Goal: Task Accomplishment & Management: Use online tool/utility

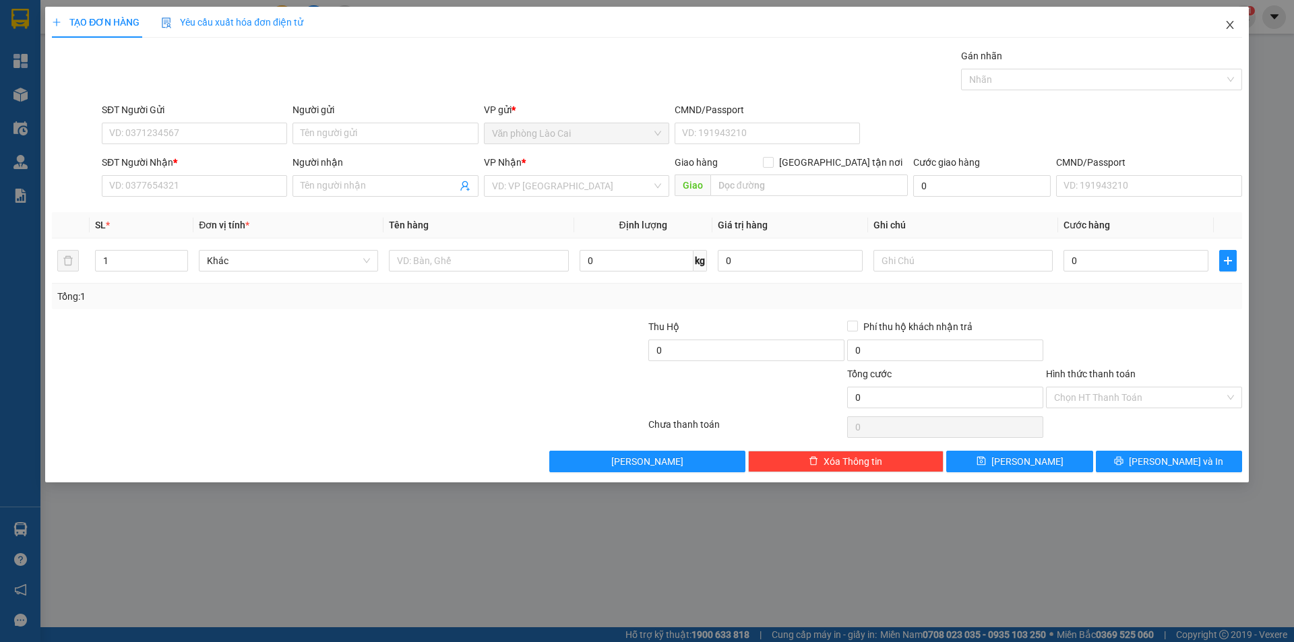
click at [1228, 24] on icon "close" at bounding box center [1229, 25] width 7 height 8
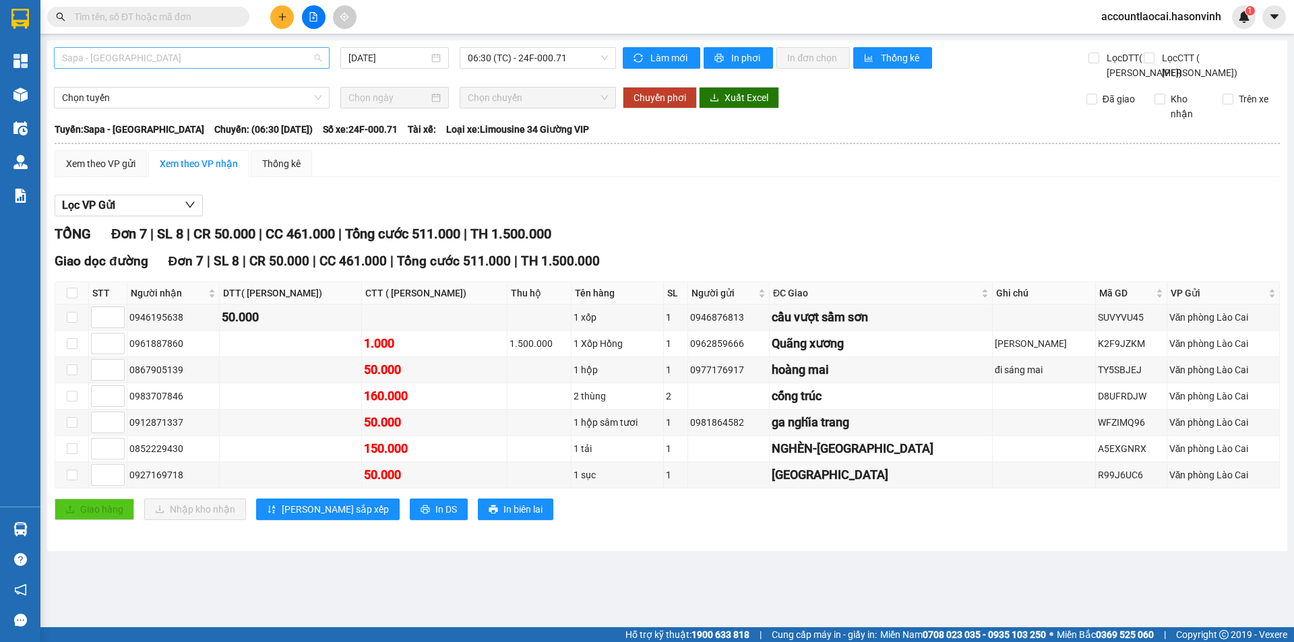
click at [178, 59] on span "Sapa - [GEOGRAPHIC_DATA]" at bounding box center [191, 58] width 259 height 20
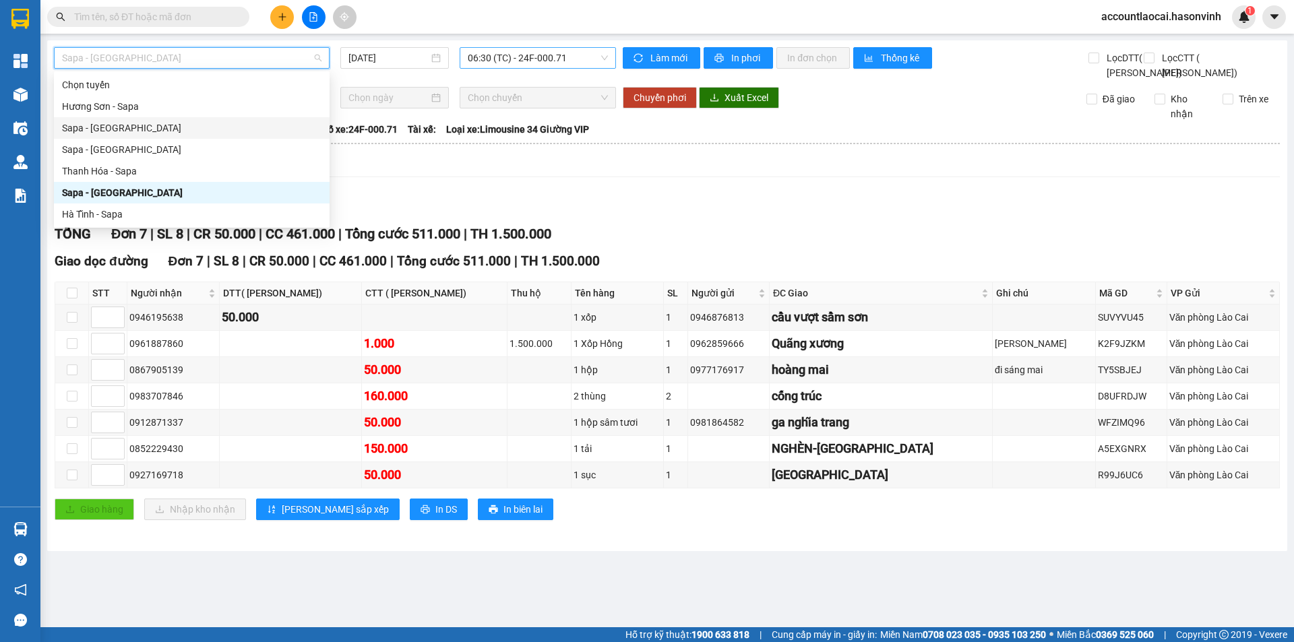
click at [576, 62] on span "06:30 (TC) - 24F-000.71" at bounding box center [538, 58] width 140 height 20
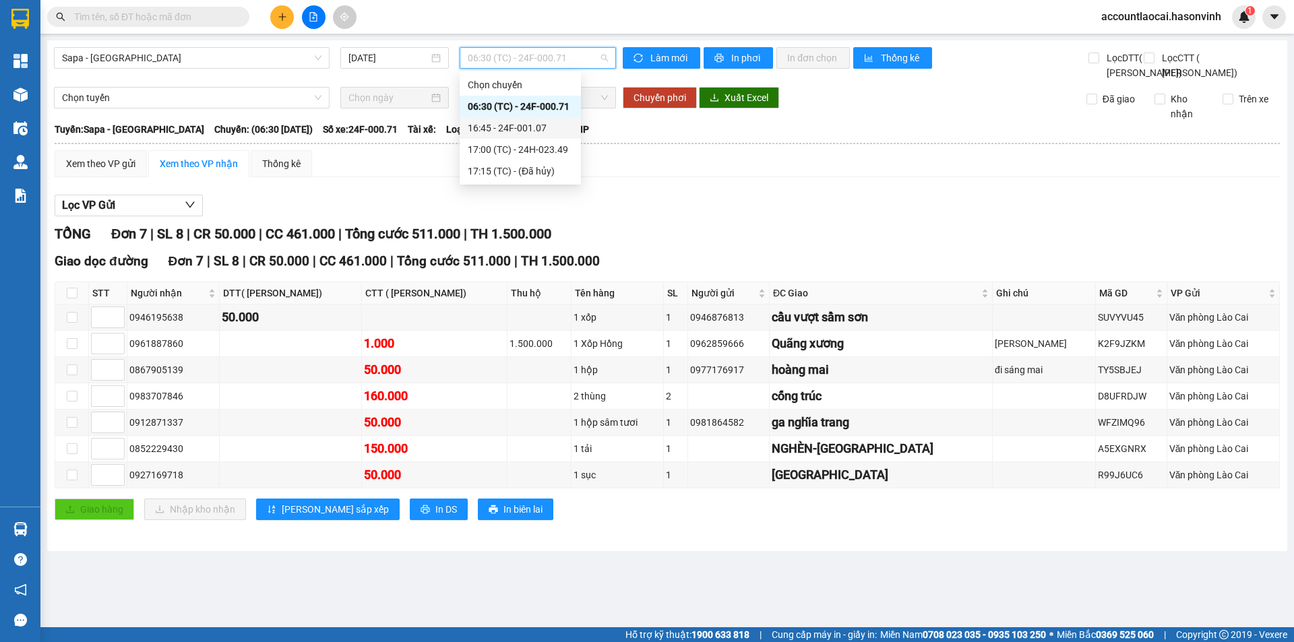
click at [556, 129] on div "16:45 - 24F-001.07" at bounding box center [520, 128] width 105 height 15
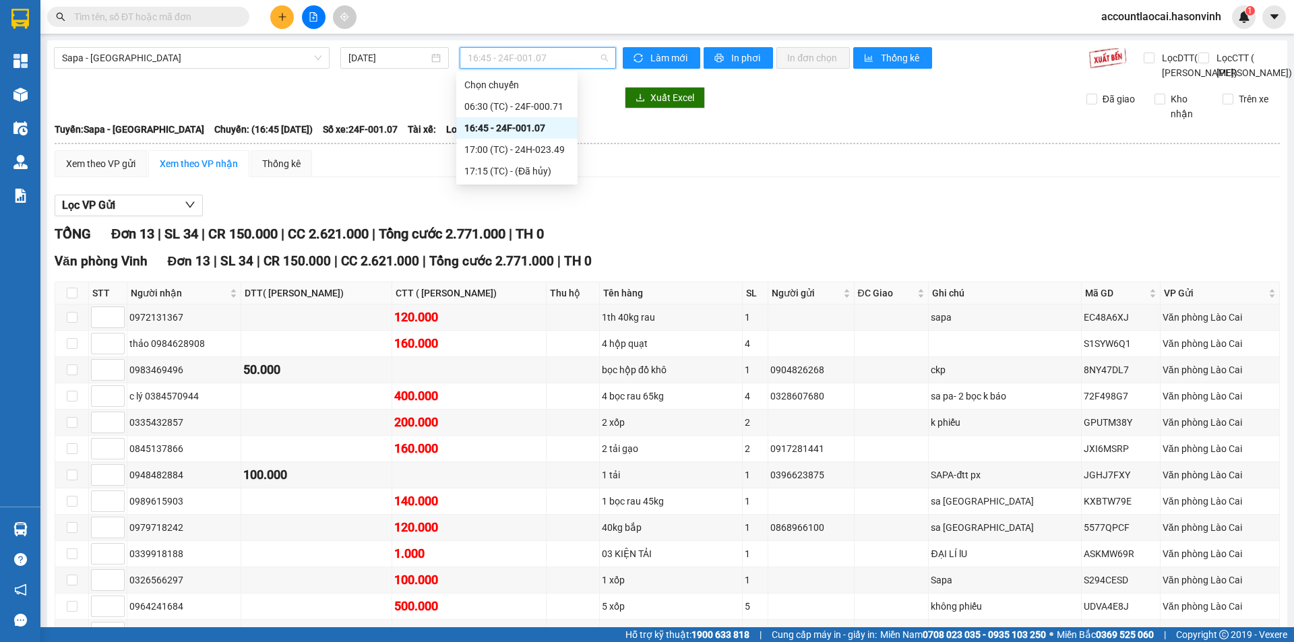
click at [553, 52] on span "16:45 - 24F-001.07" at bounding box center [538, 58] width 140 height 20
click at [553, 152] on div "17:00 (TC) - 24H-023.49" at bounding box center [516, 149] width 105 height 15
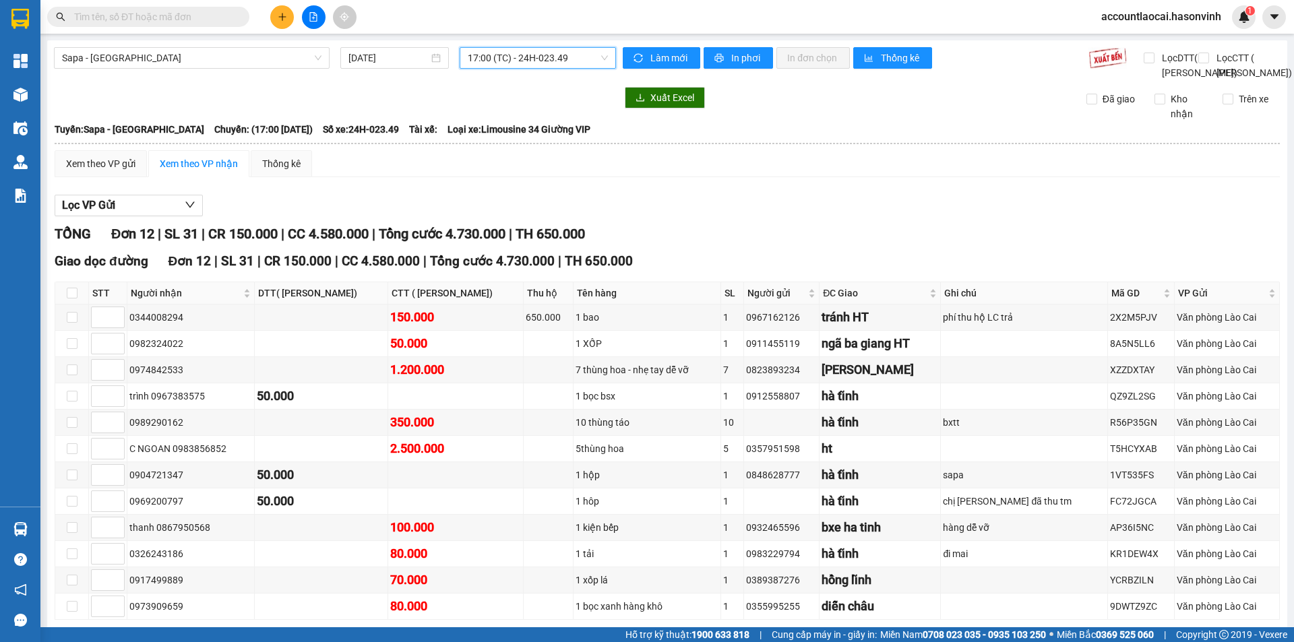
click at [561, 60] on span "17:00 (TC) - 24H-023.49" at bounding box center [538, 58] width 140 height 20
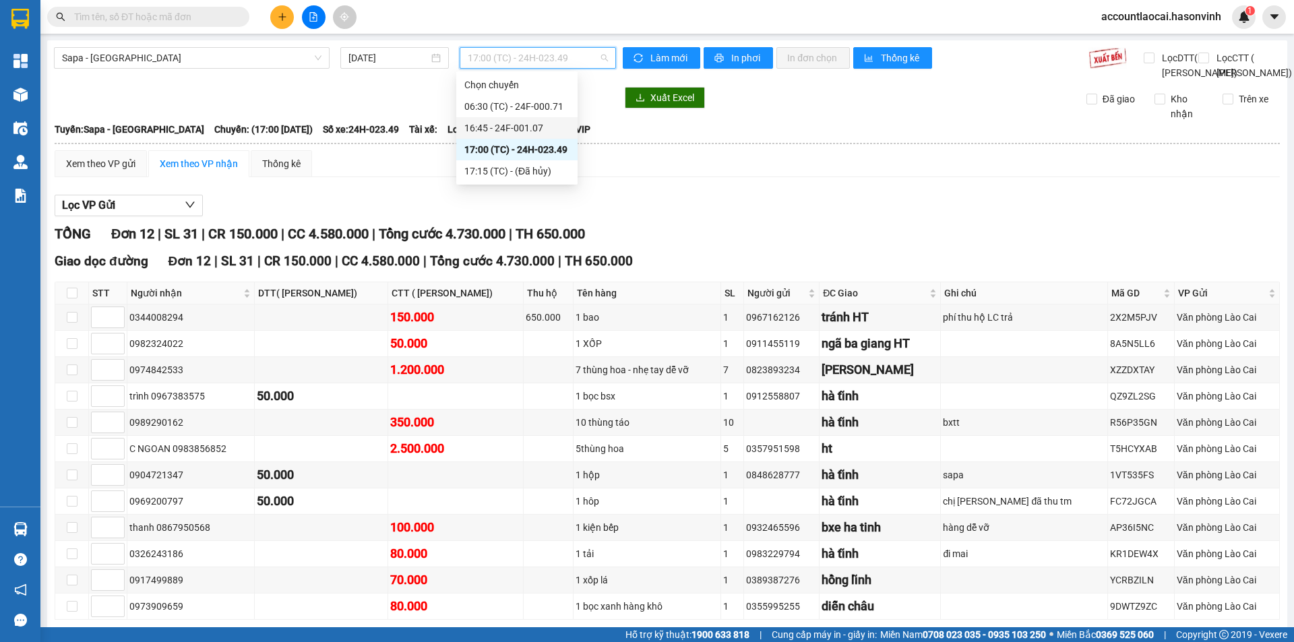
click at [556, 127] on div "16:45 - 24F-001.07" at bounding box center [516, 128] width 105 height 15
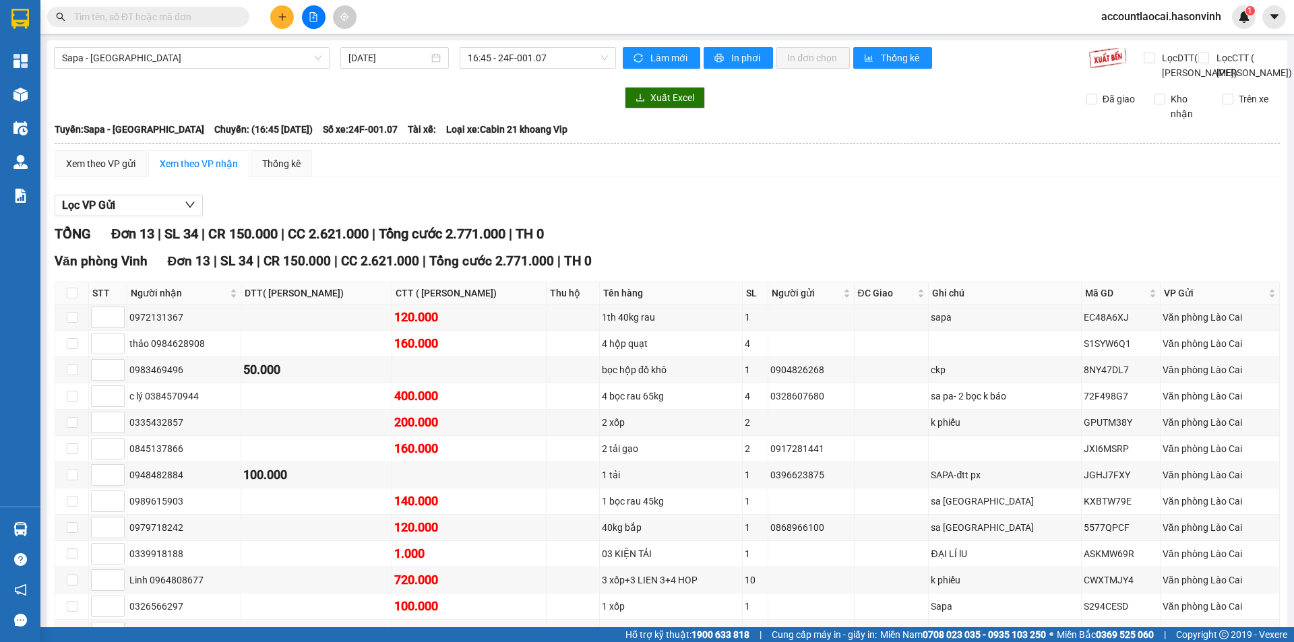
click at [873, 217] on div "Lọc VP Gửi" at bounding box center [667, 206] width 1225 height 22
click at [892, 217] on div "Lọc VP Gửi" at bounding box center [667, 206] width 1225 height 22
click at [531, 56] on span "16:45 - 24F-001.07" at bounding box center [538, 58] width 140 height 20
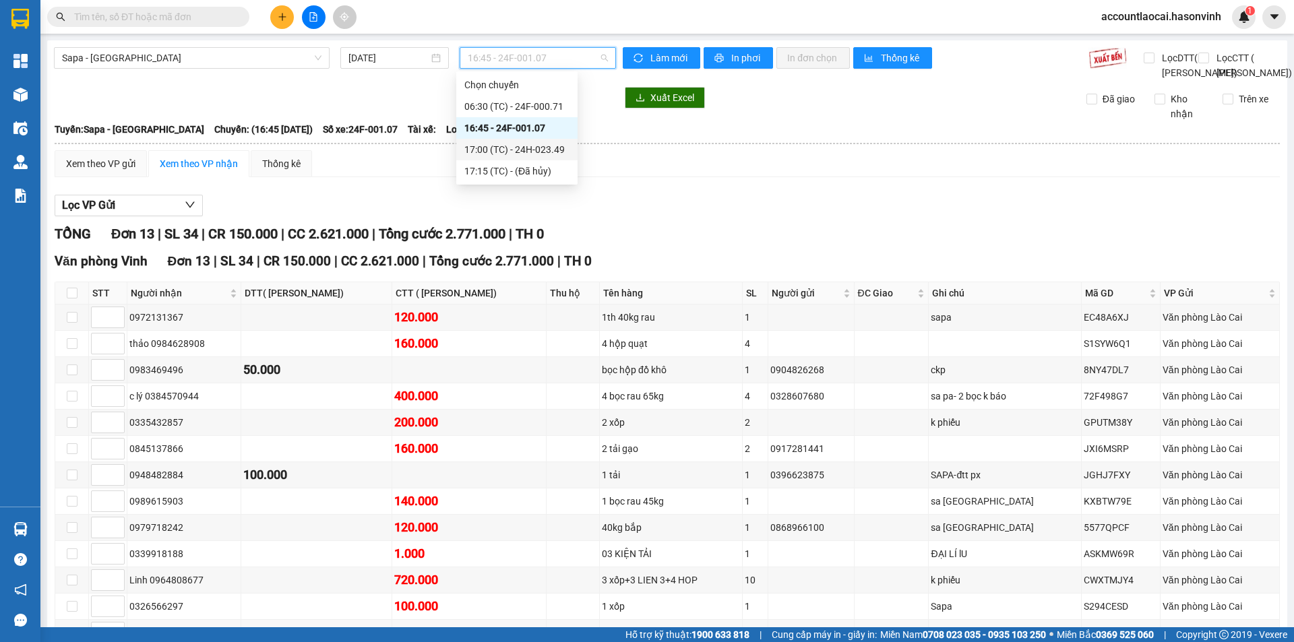
click at [556, 151] on div "17:00 (TC) - 24H-023.49" at bounding box center [516, 149] width 105 height 15
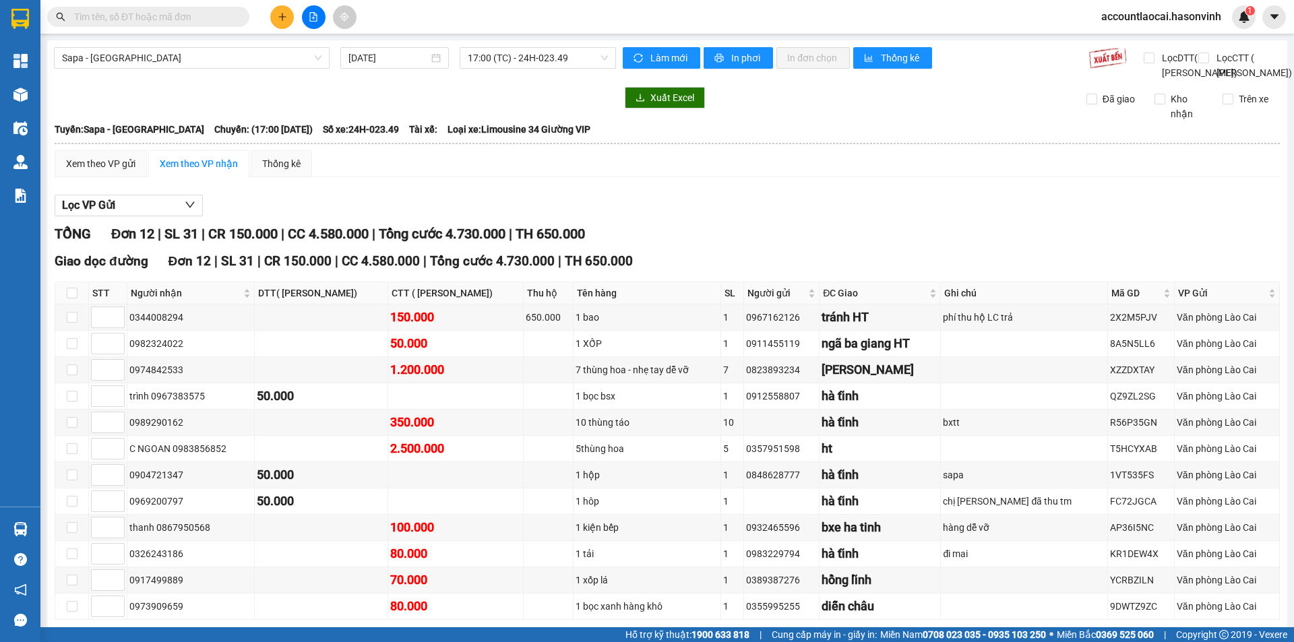
drag, startPoint x: 898, startPoint y: 198, endPoint x: 816, endPoint y: 180, distance: 84.2
click at [897, 177] on div "Xem theo VP gửi Xem theo VP nhận Thống kê" at bounding box center [667, 163] width 1225 height 27
click at [545, 55] on span "17:00 (TC) - 24H-023.49" at bounding box center [538, 58] width 140 height 20
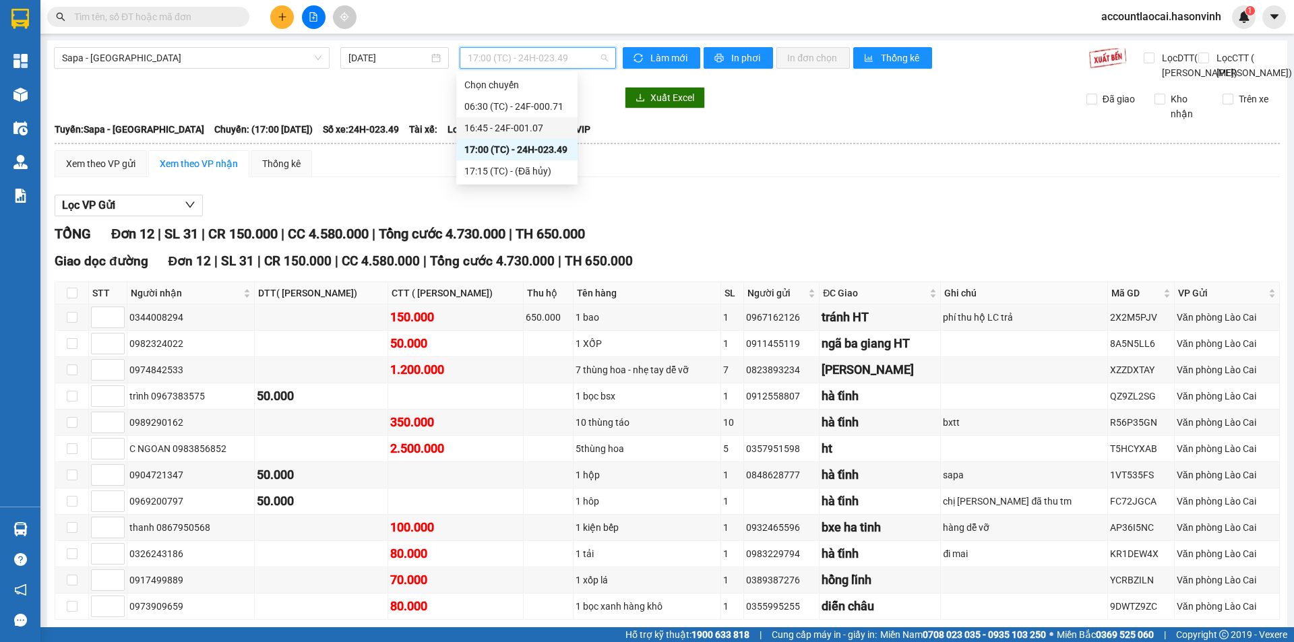
click at [547, 131] on div "16:45 - 24F-001.07" at bounding box center [516, 128] width 105 height 15
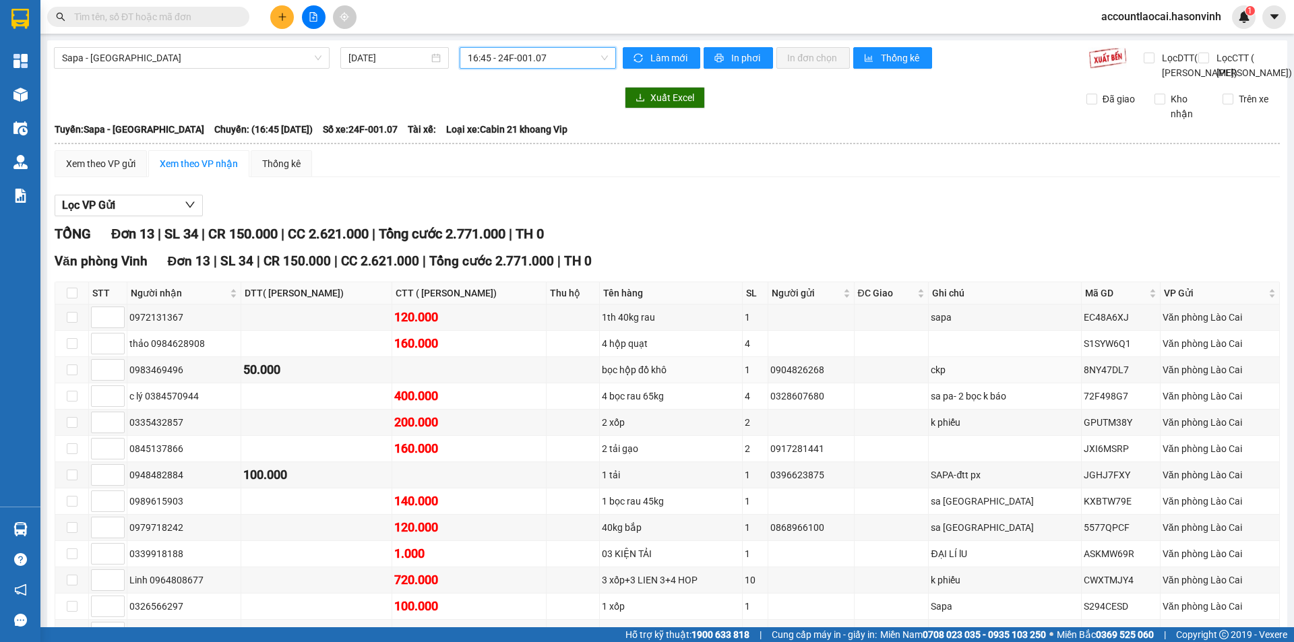
scroll to position [67, 0]
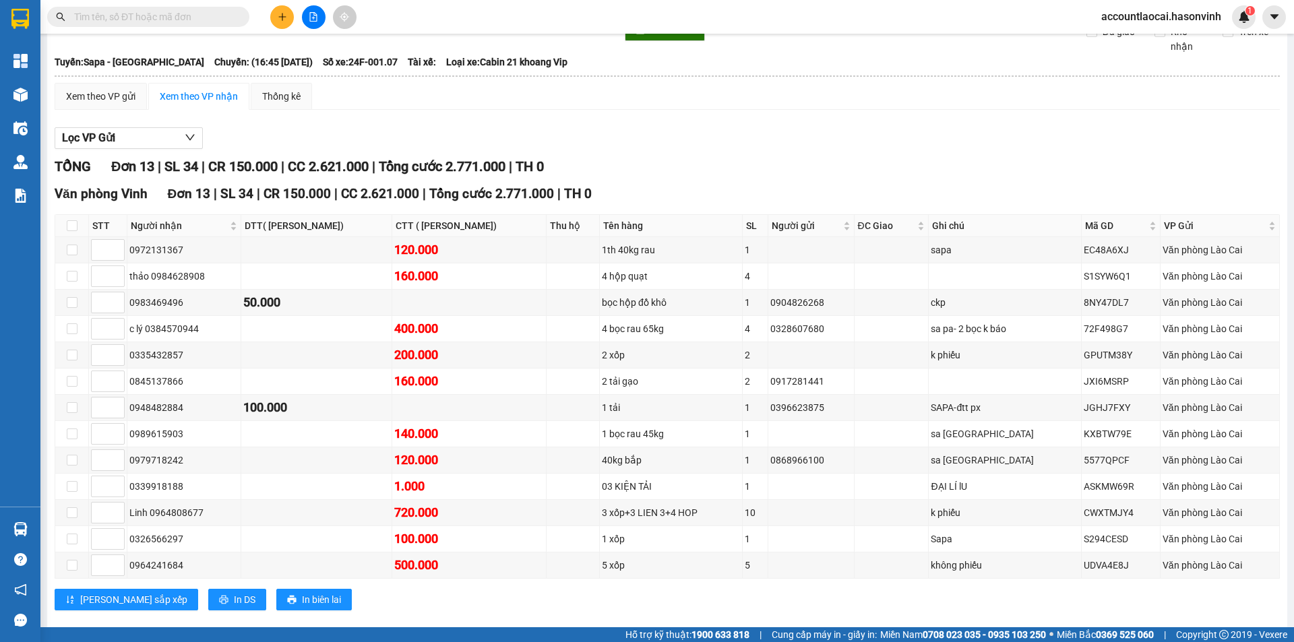
click at [845, 208] on div "TỔNG Đơn 13 | SL 34 | CR 150.000 | CC 2.621.000 | Tổng cước 2.771.000 | TH 0 Vă…" at bounding box center [667, 391] width 1225 height 471
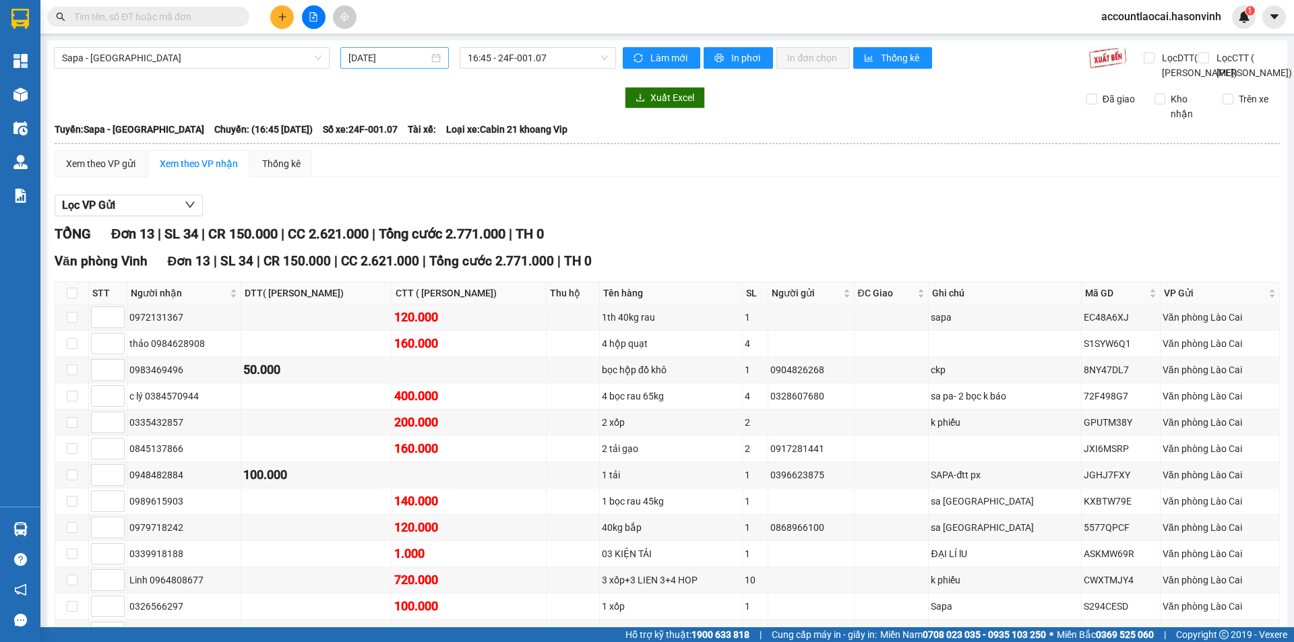
click at [397, 57] on input "[DATE]" at bounding box center [388, 58] width 80 height 15
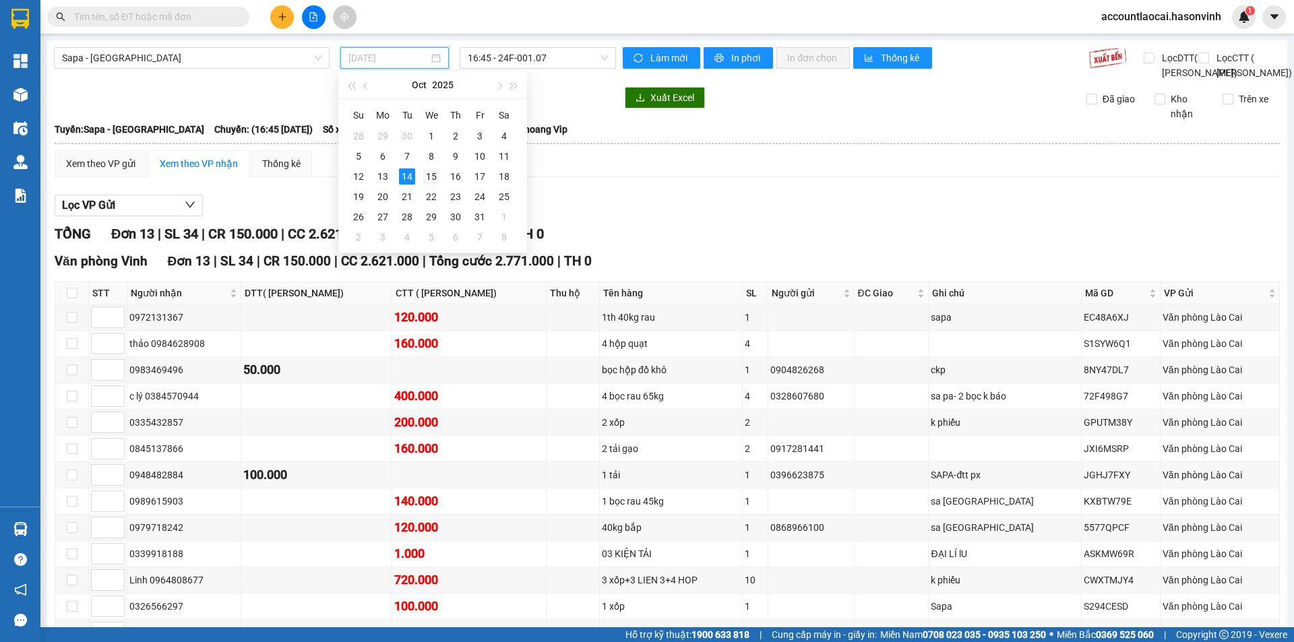
click at [432, 181] on div "15" at bounding box center [431, 176] width 16 height 16
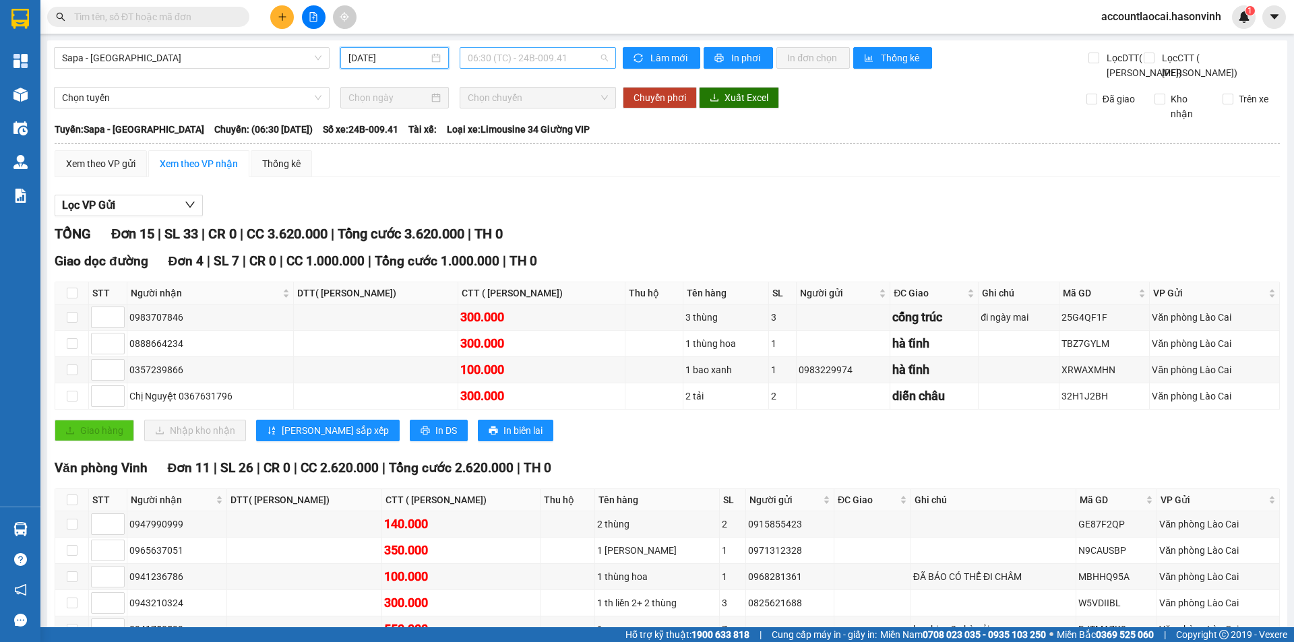
click at [537, 59] on span "06:30 (TC) - 24B-009.41" at bounding box center [538, 58] width 140 height 20
click at [706, 218] on div "Lọc VP Gửi TỔNG Đơn 15 | SL 33 | CR 0 | CC 3.620.000 | Tổng cước 3.620.000 | T…" at bounding box center [667, 518] width 1225 height 661
click at [110, 48] on span "Sapa - [GEOGRAPHIC_DATA]" at bounding box center [191, 58] width 259 height 20
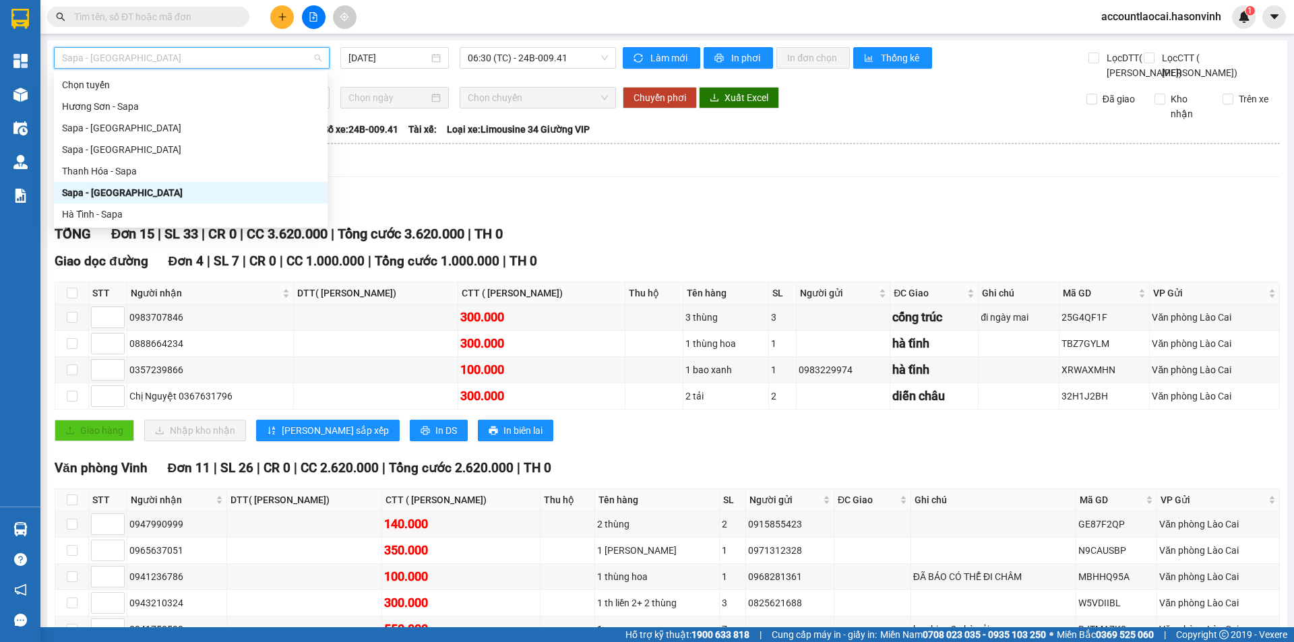
click at [129, 194] on div "Sapa - [GEOGRAPHIC_DATA]" at bounding box center [190, 192] width 257 height 15
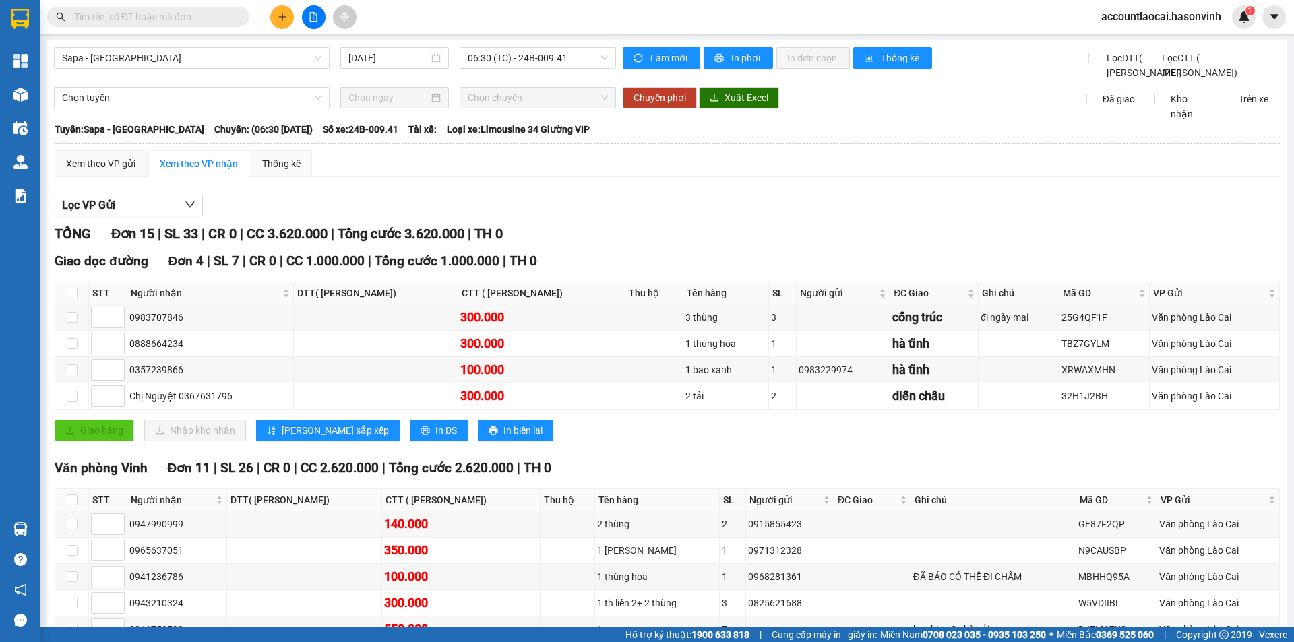
click at [584, 80] on div "Sapa - [GEOGRAPHIC_DATA] [DATE] 06:30 (TC) - 24B-009.41" at bounding box center [335, 63] width 562 height 33
click at [385, 52] on input "[DATE]" at bounding box center [388, 58] width 80 height 15
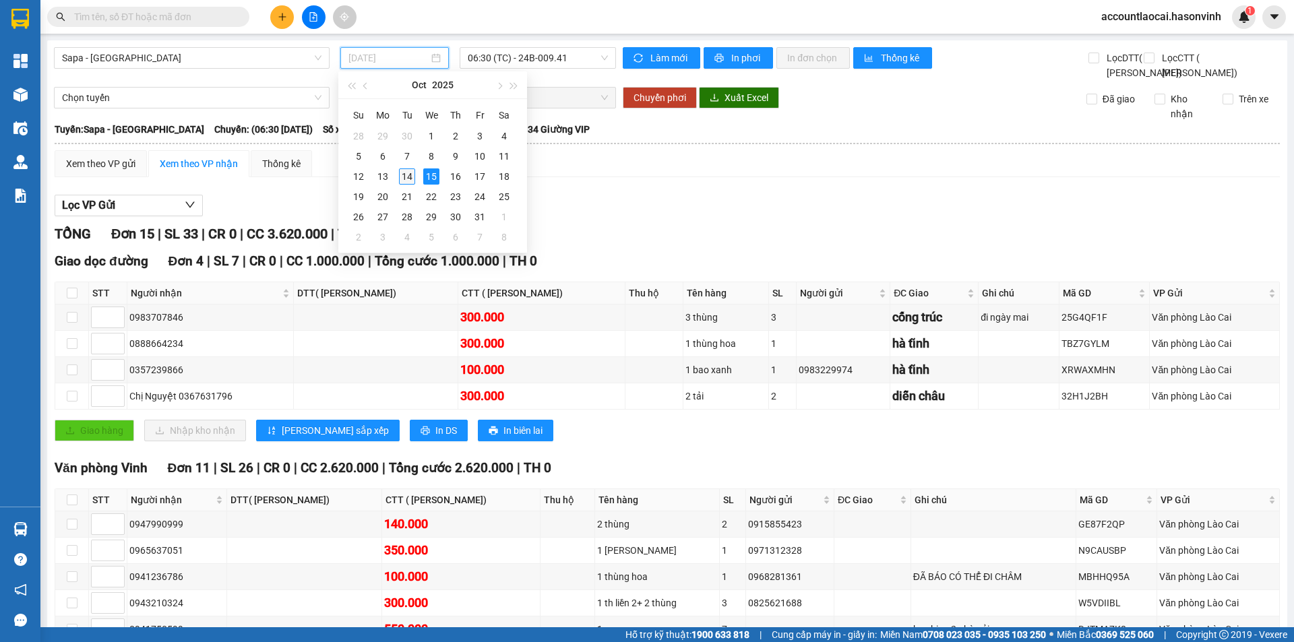
click at [410, 171] on div "14" at bounding box center [407, 176] width 16 height 16
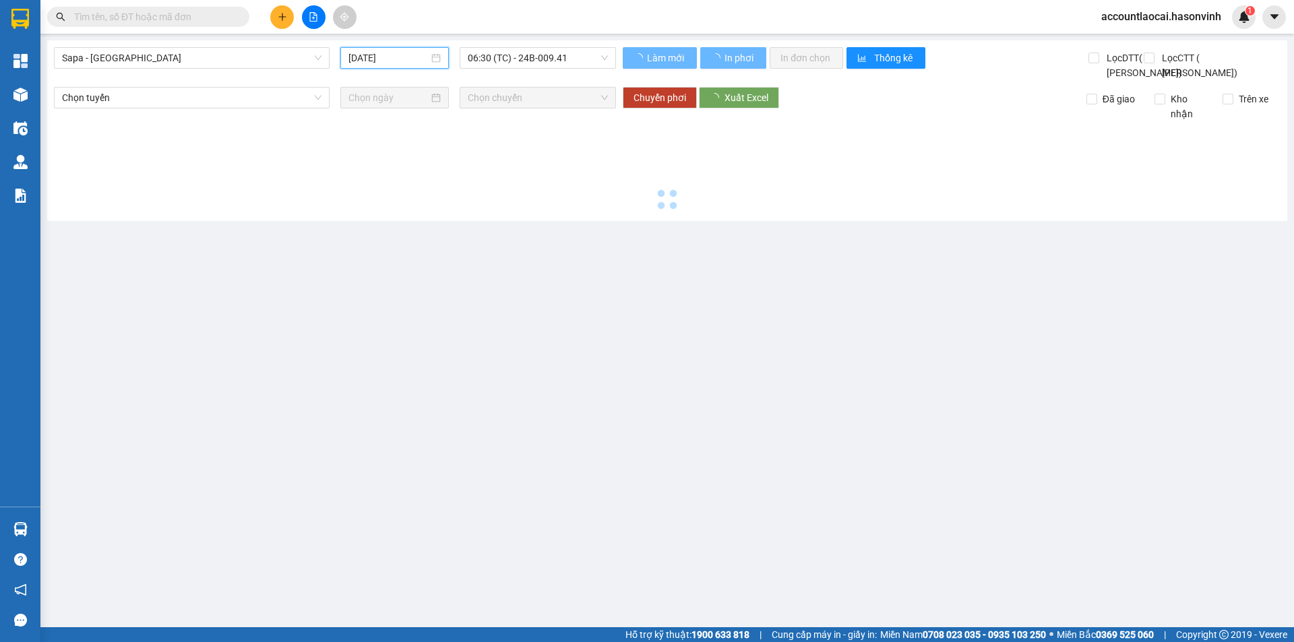
type input "[DATE]"
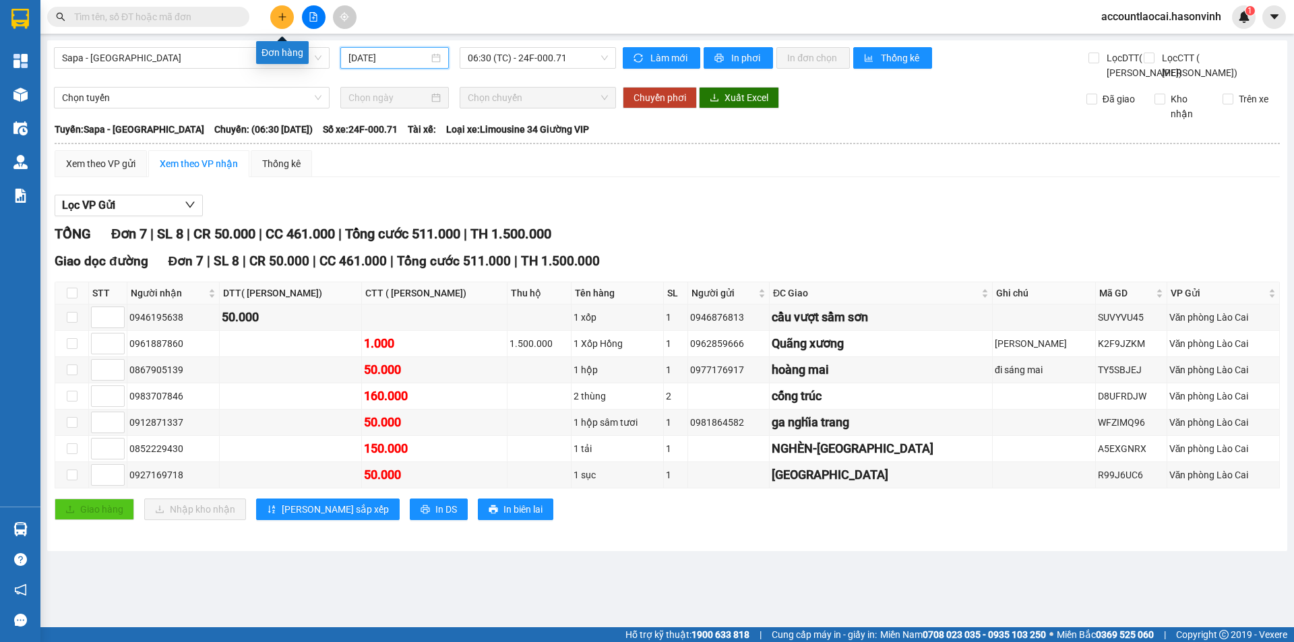
click at [281, 24] on button at bounding box center [282, 17] width 24 height 24
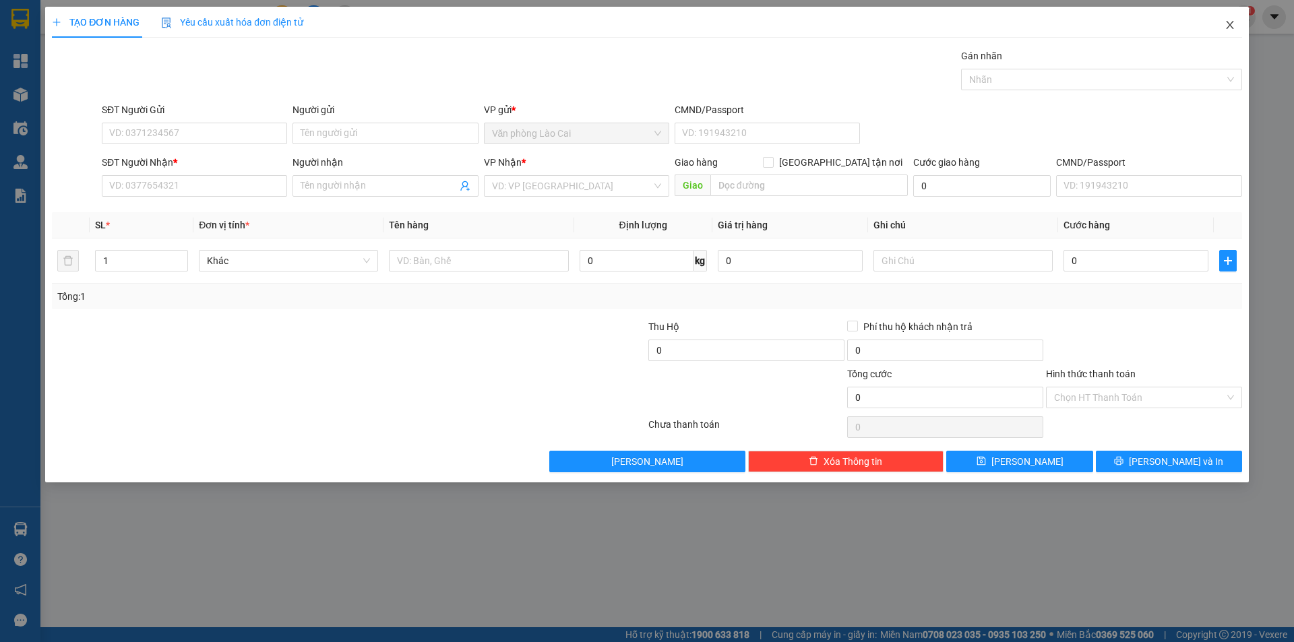
click at [1227, 21] on icon "close" at bounding box center [1230, 25] width 11 height 11
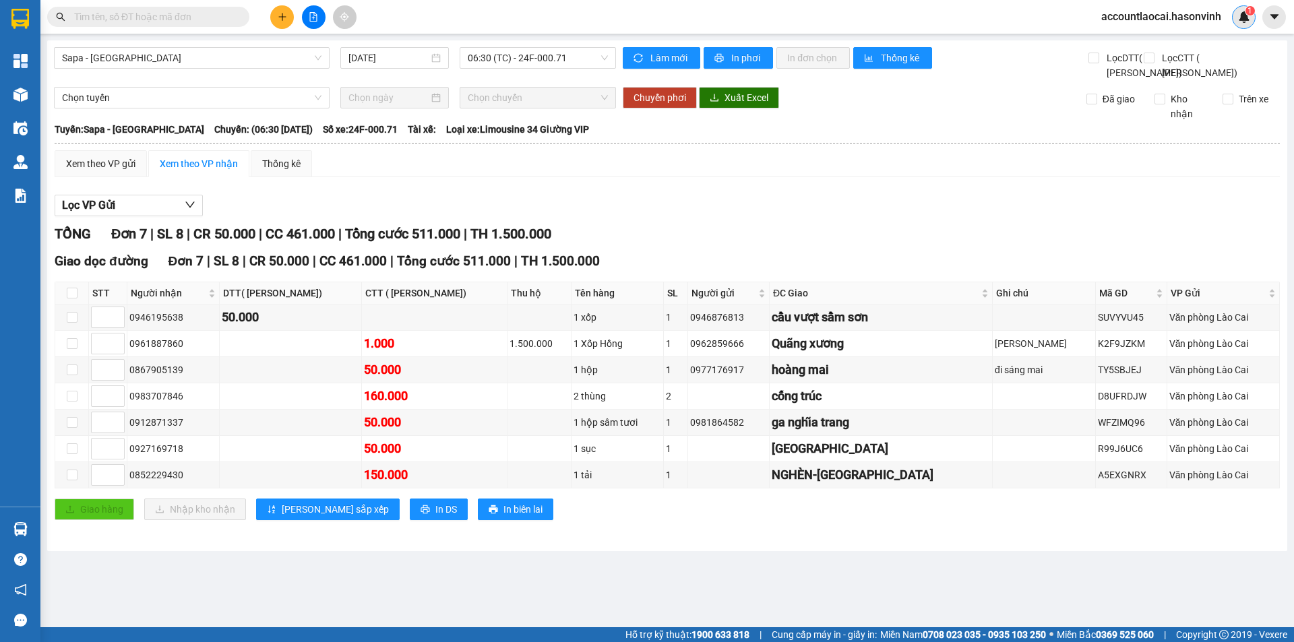
click at [1237, 22] on div "1" at bounding box center [1244, 17] width 24 height 24
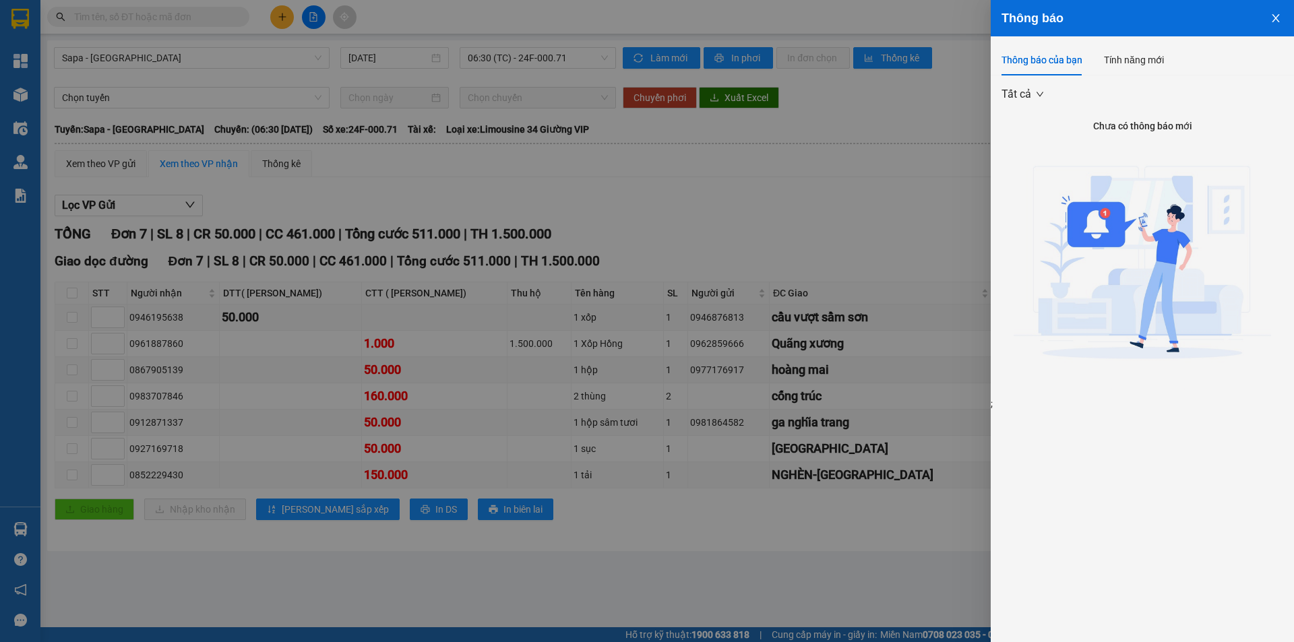
click at [921, 18] on div at bounding box center [647, 321] width 1294 height 642
